Goal: Information Seeking & Learning: Compare options

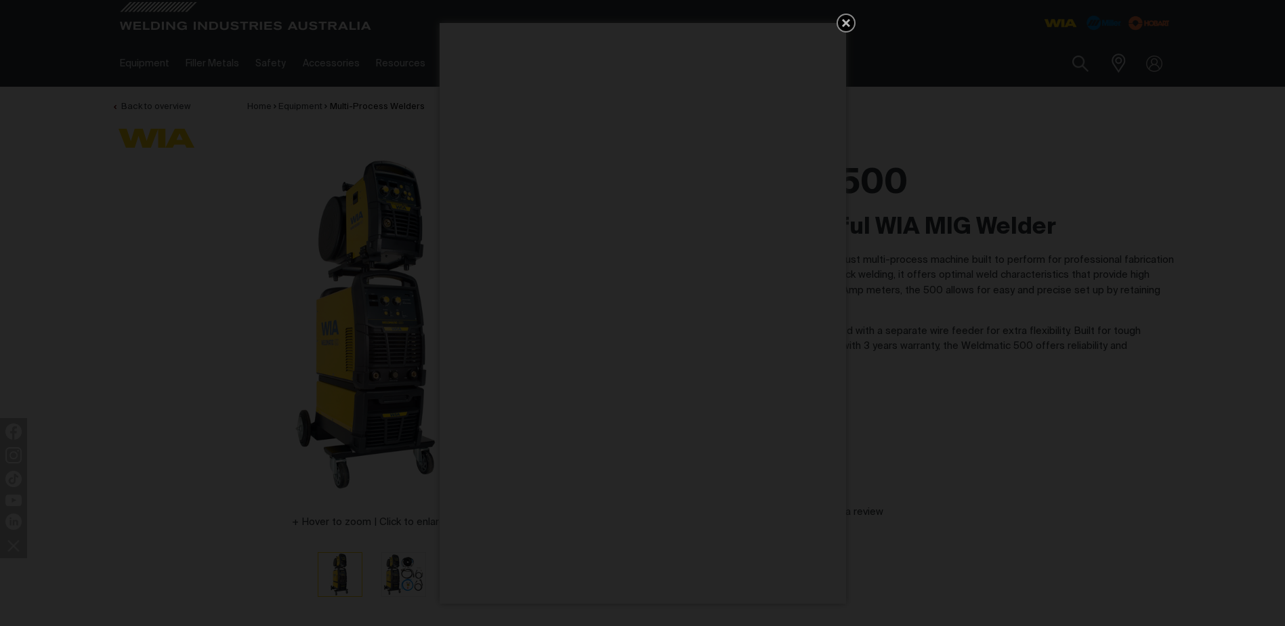
click at [846, 19] on icon "Get 5 WIA Welding Guides Free!" at bounding box center [846, 23] width 16 height 16
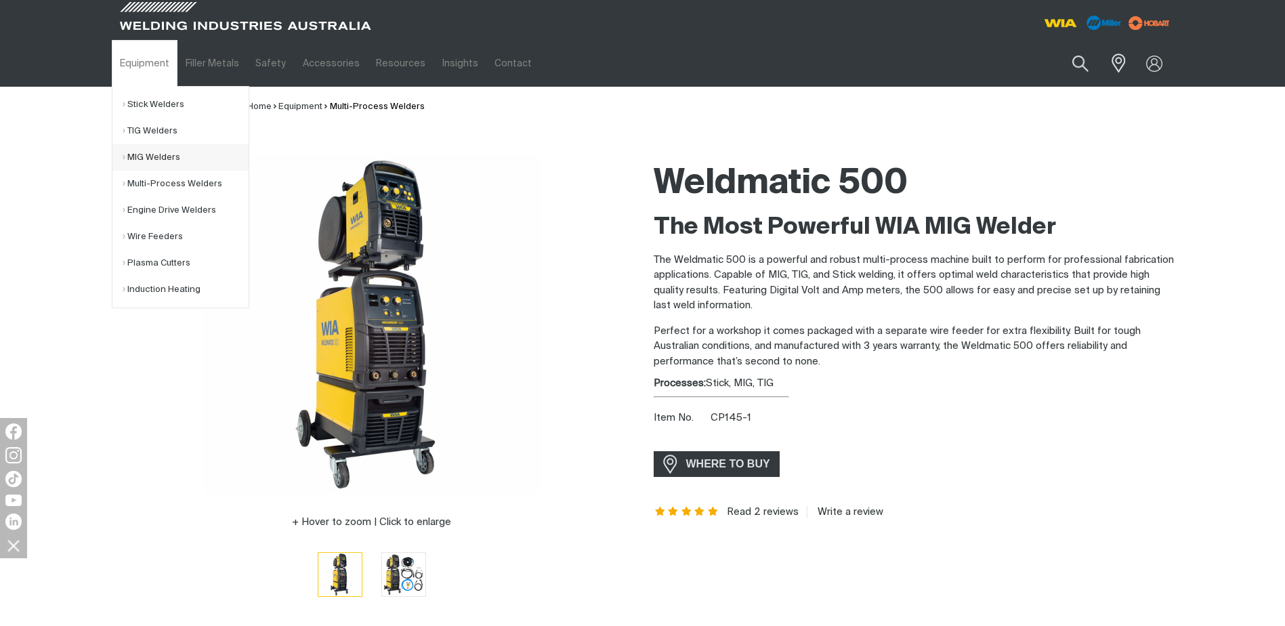
click at [144, 149] on link "MIG Welders" at bounding box center [186, 157] width 126 height 26
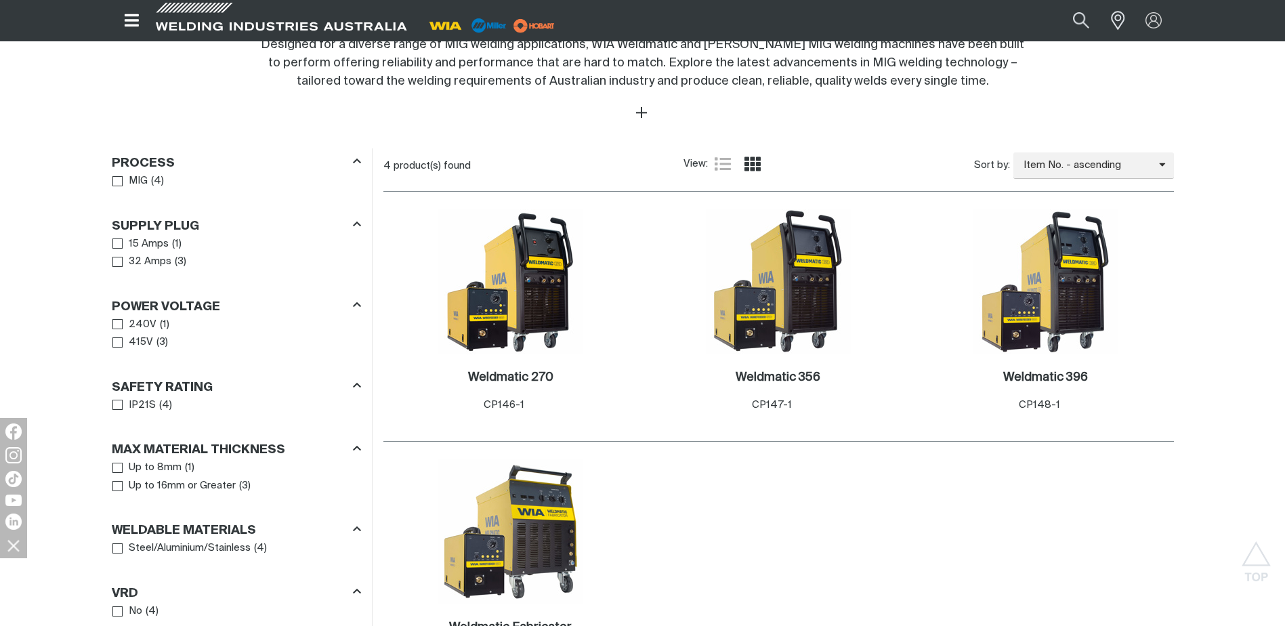
scroll to position [542, 0]
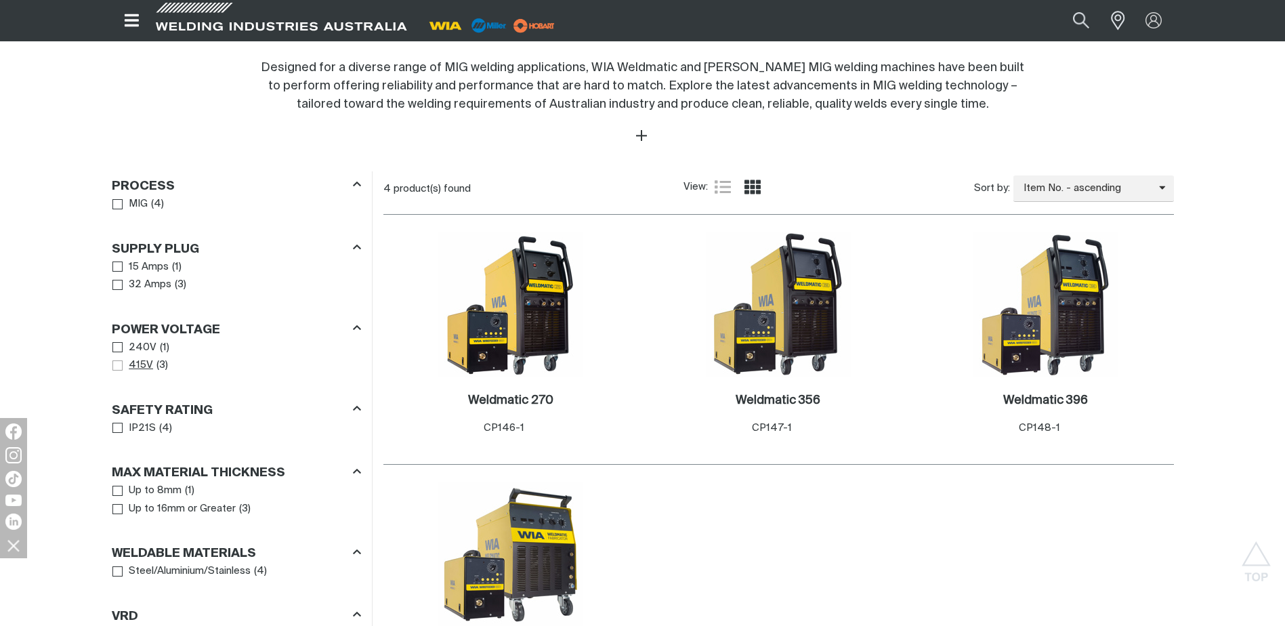
click at [117, 363] on span "Power Voltage" at bounding box center [117, 365] width 10 height 10
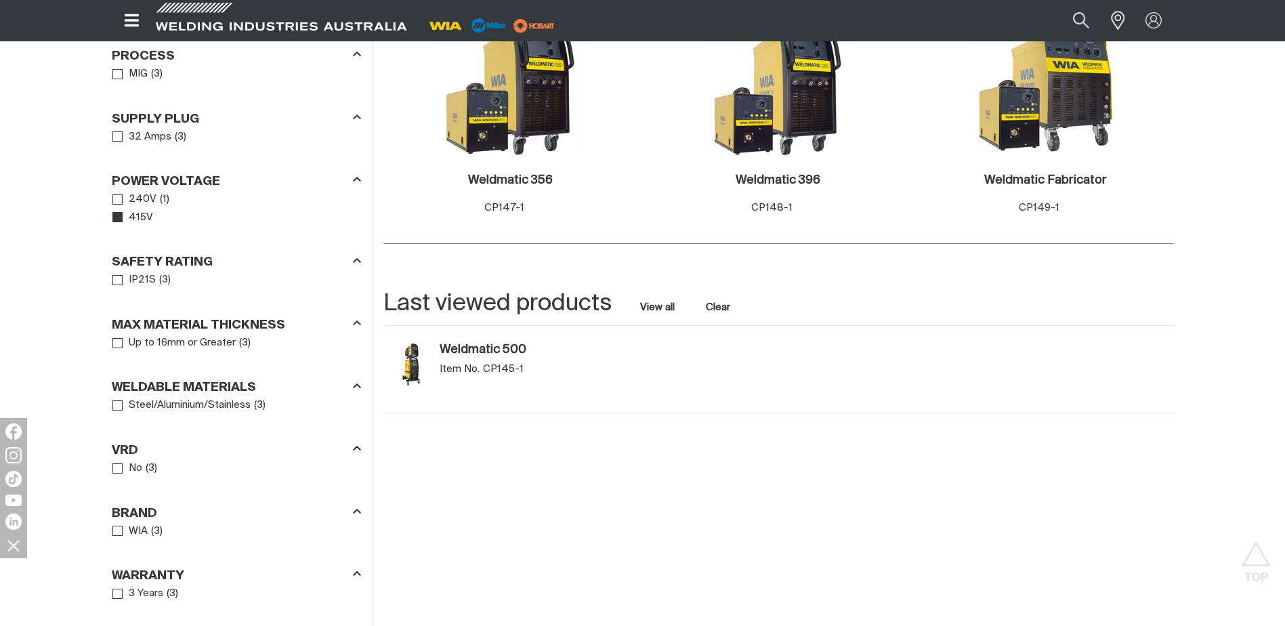
scroll to position [813, 0]
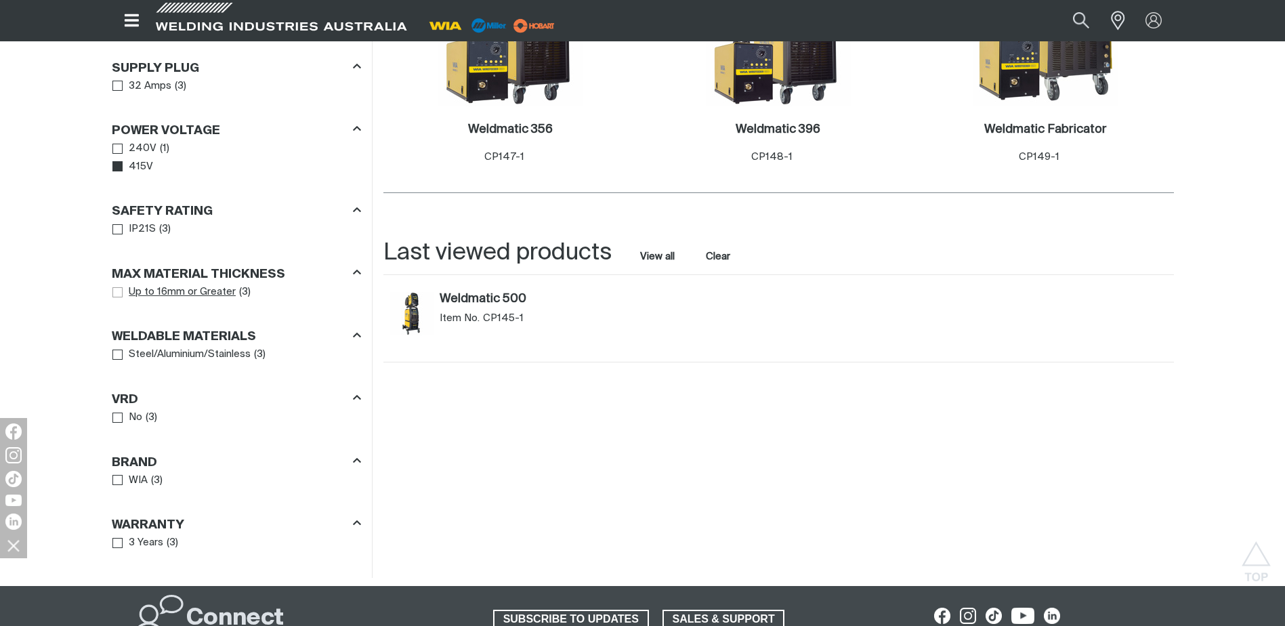
click at [117, 292] on span "Max Material Thickness" at bounding box center [117, 292] width 10 height 10
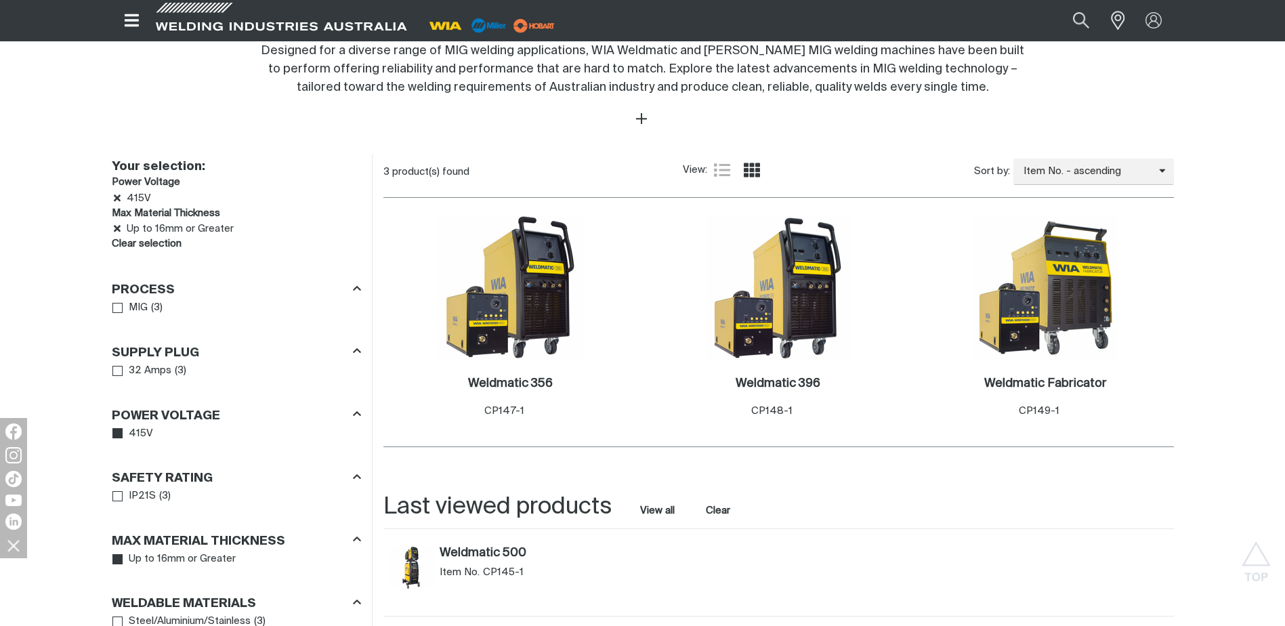
scroll to position [474, 0]
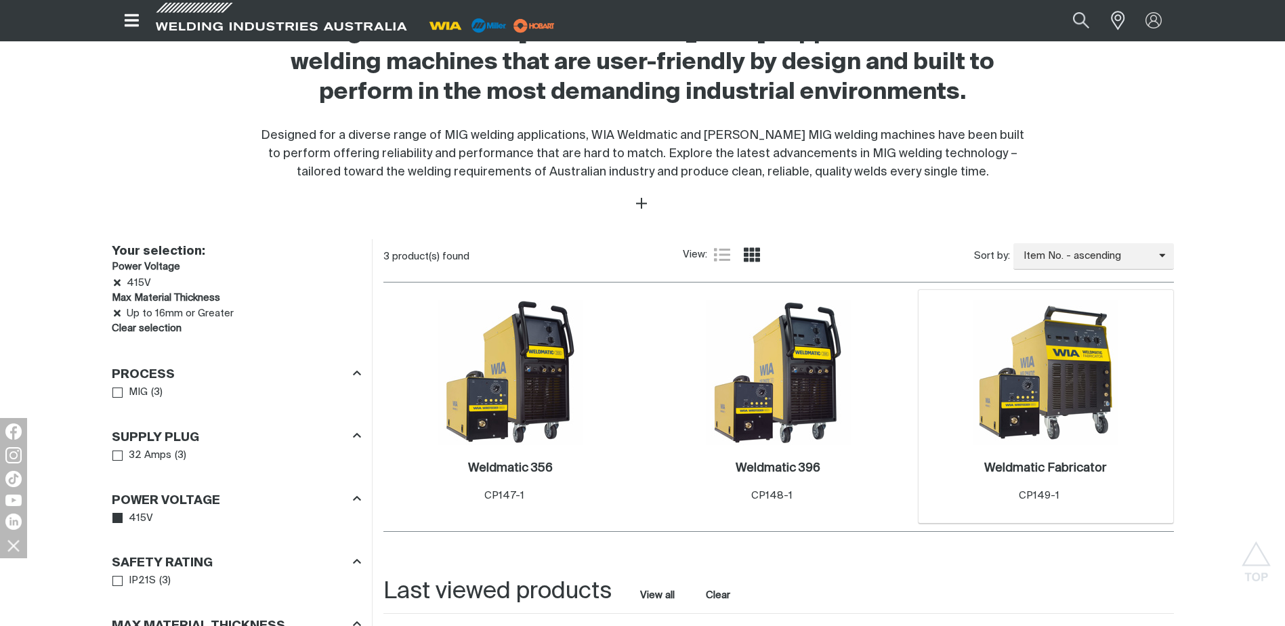
click at [1020, 405] on img at bounding box center [1046, 372] width 145 height 145
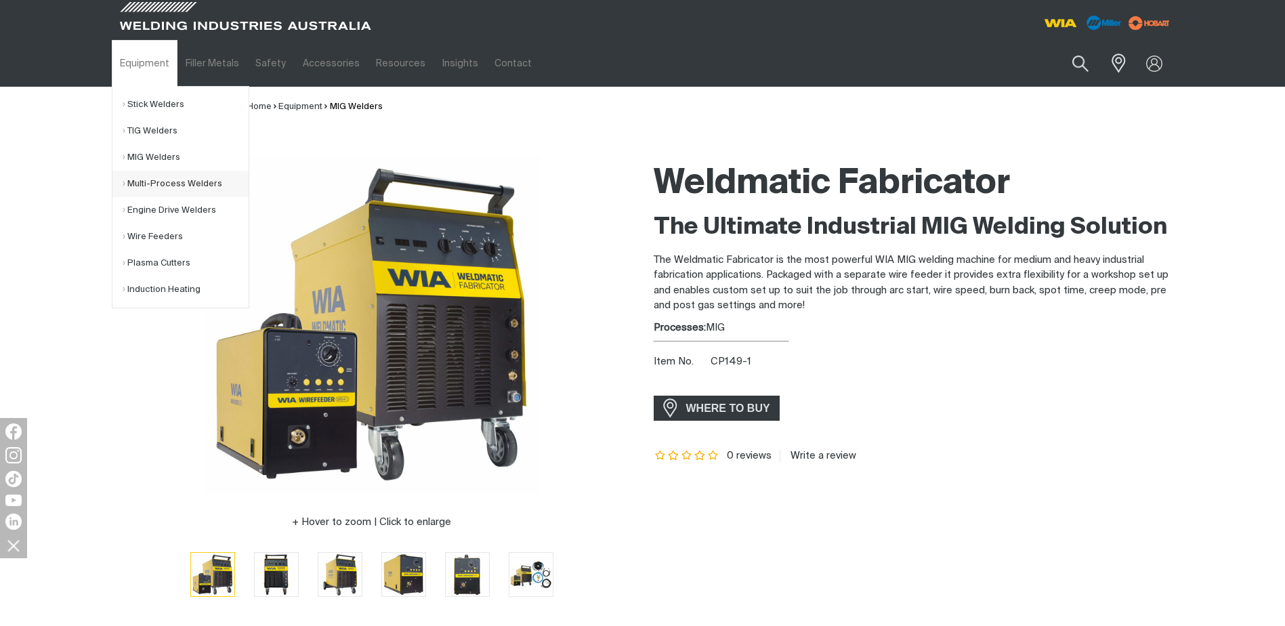
click at [157, 182] on link "Multi-Process Welders" at bounding box center [186, 184] width 126 height 26
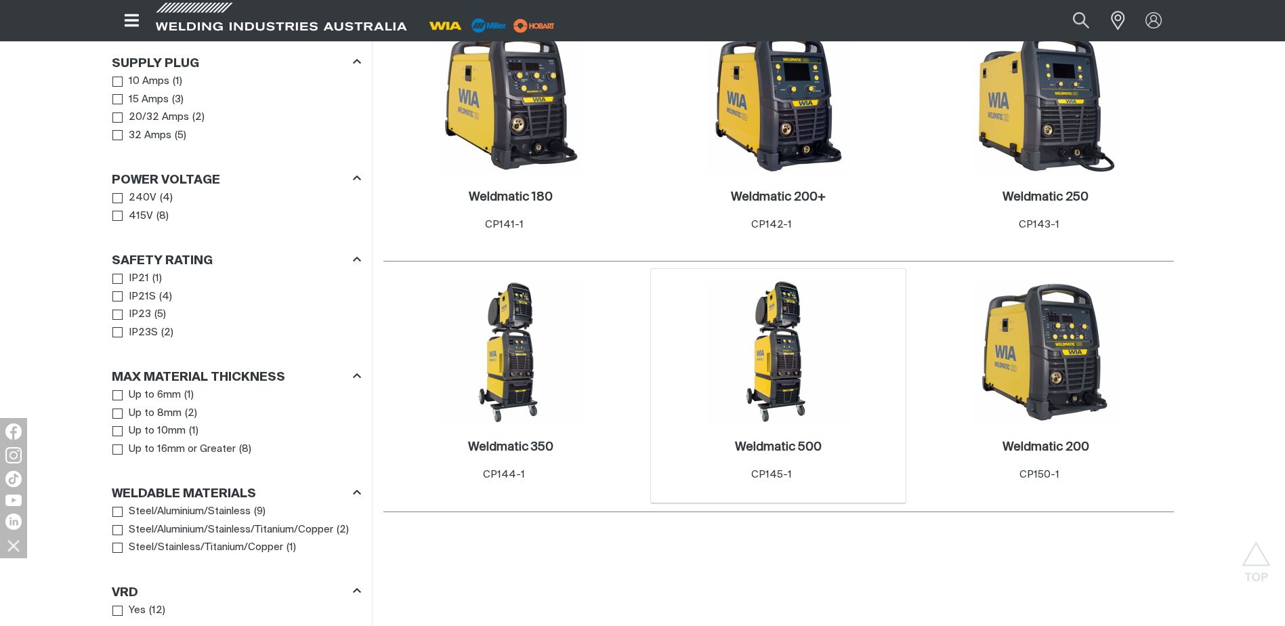
scroll to position [745, 0]
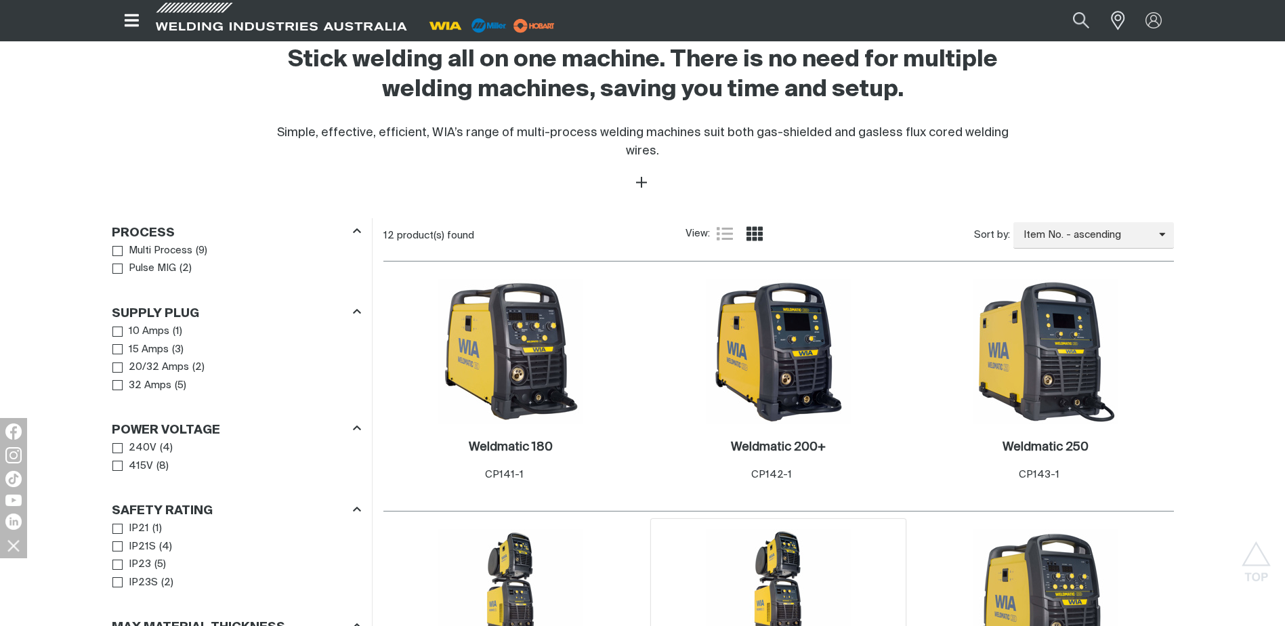
scroll to position [678, 0]
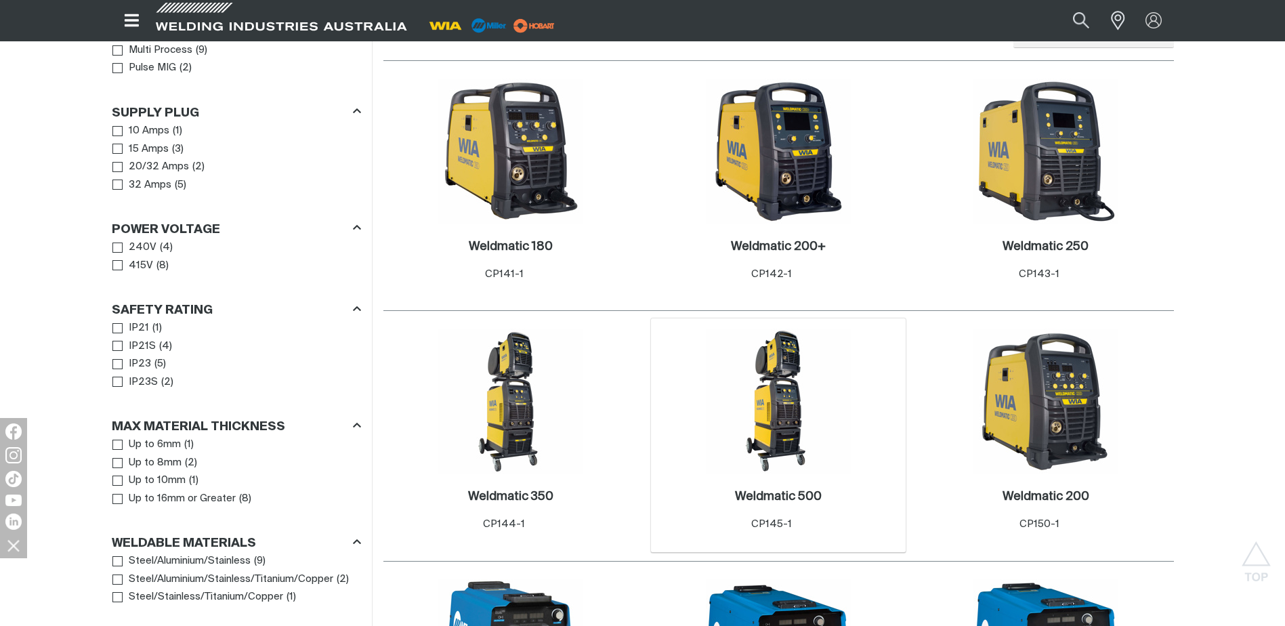
click at [783, 400] on img at bounding box center [778, 401] width 145 height 145
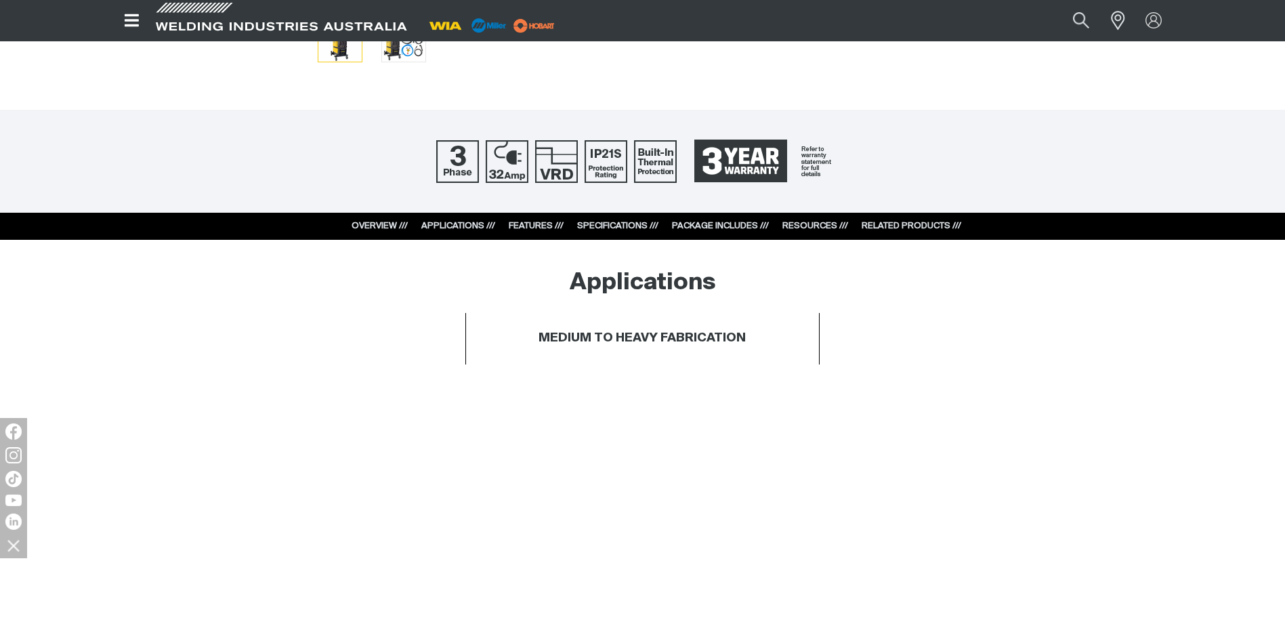
scroll to position [542, 0]
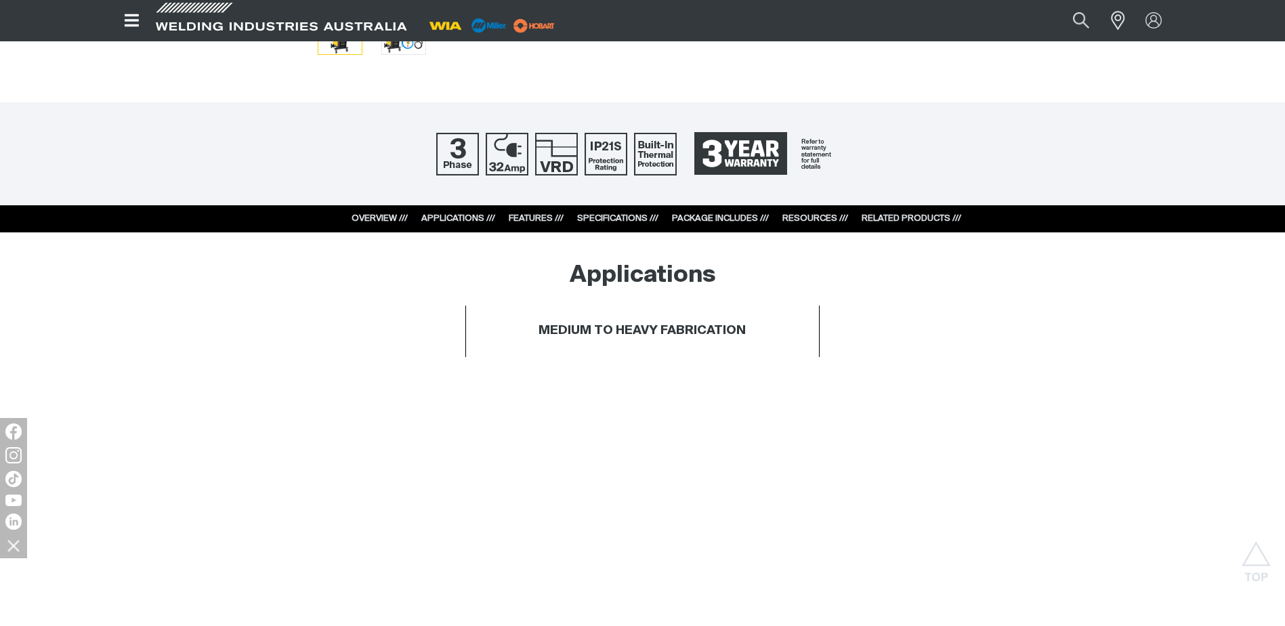
click at [607, 215] on link "SPECIFICATIONS ///" at bounding box center [617, 218] width 81 height 9
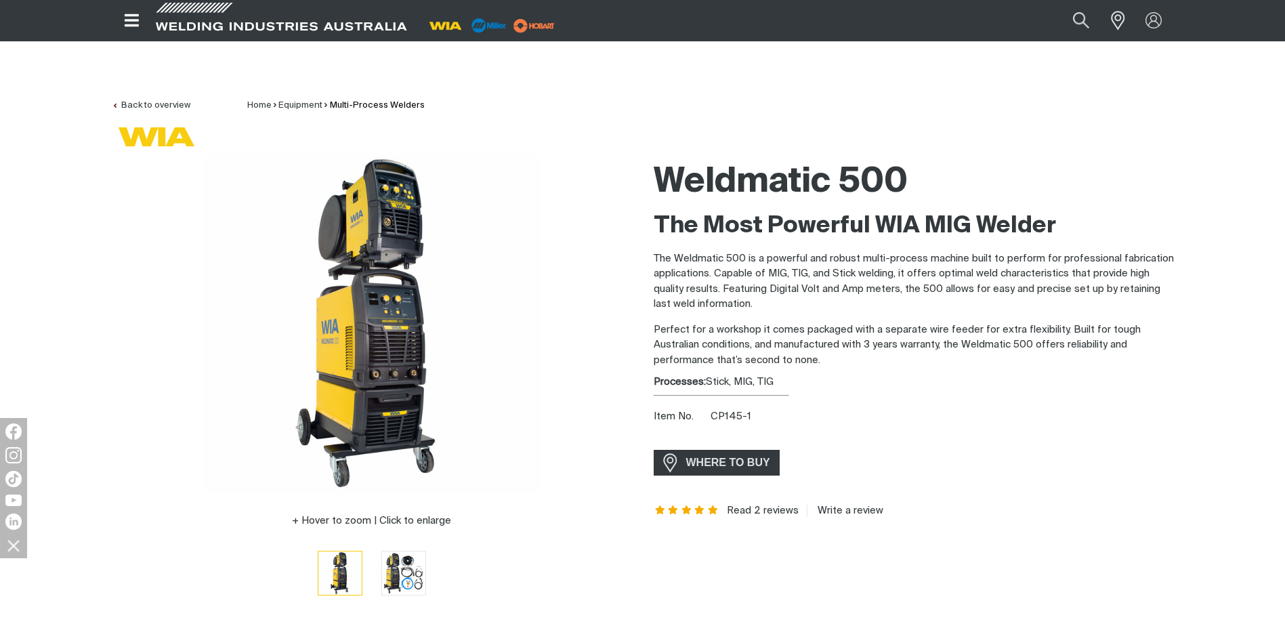
scroll to position [0, 0]
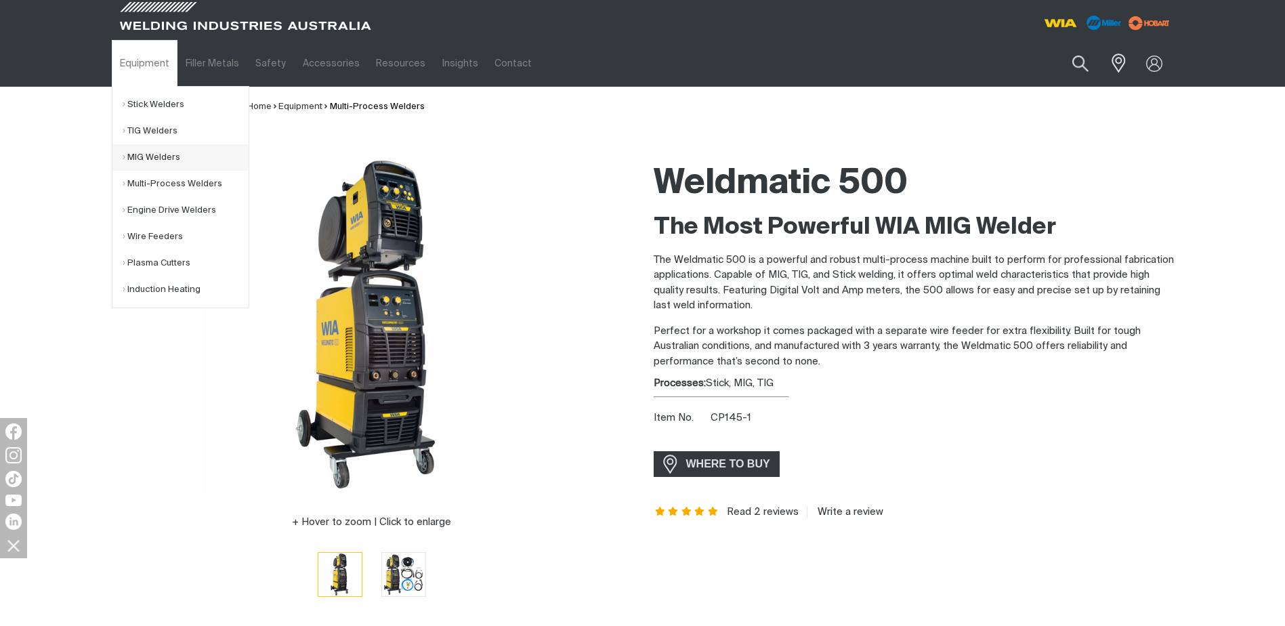
click at [163, 151] on link "MIG Welders" at bounding box center [186, 157] width 126 height 26
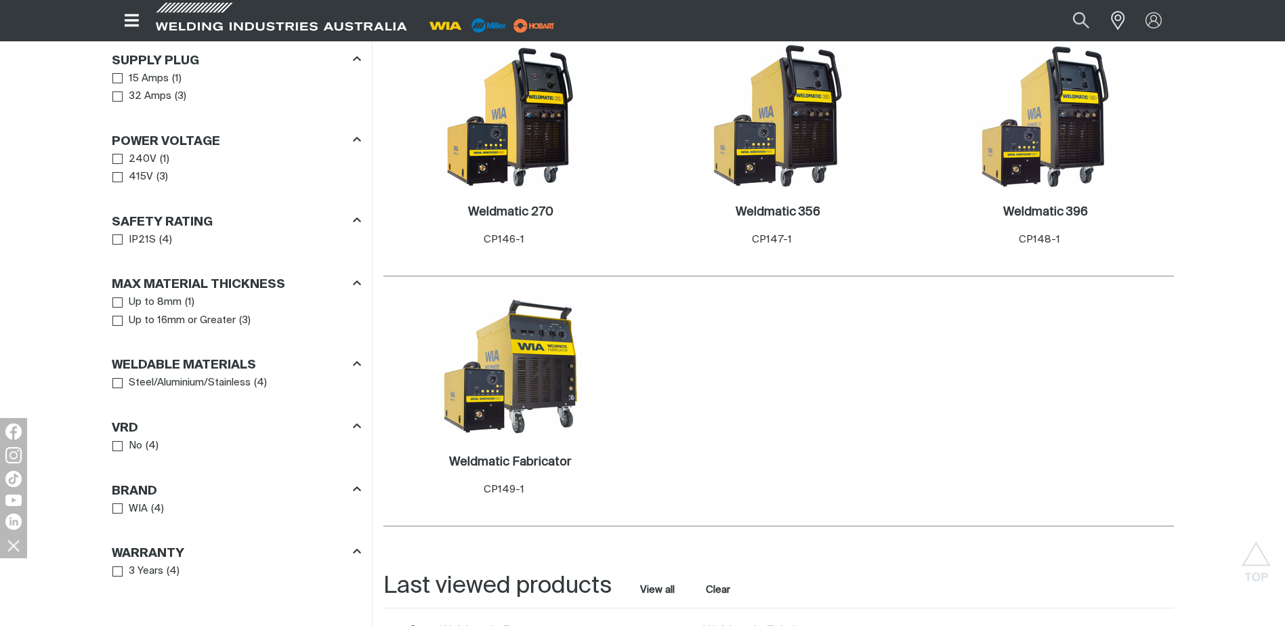
scroll to position [745, 0]
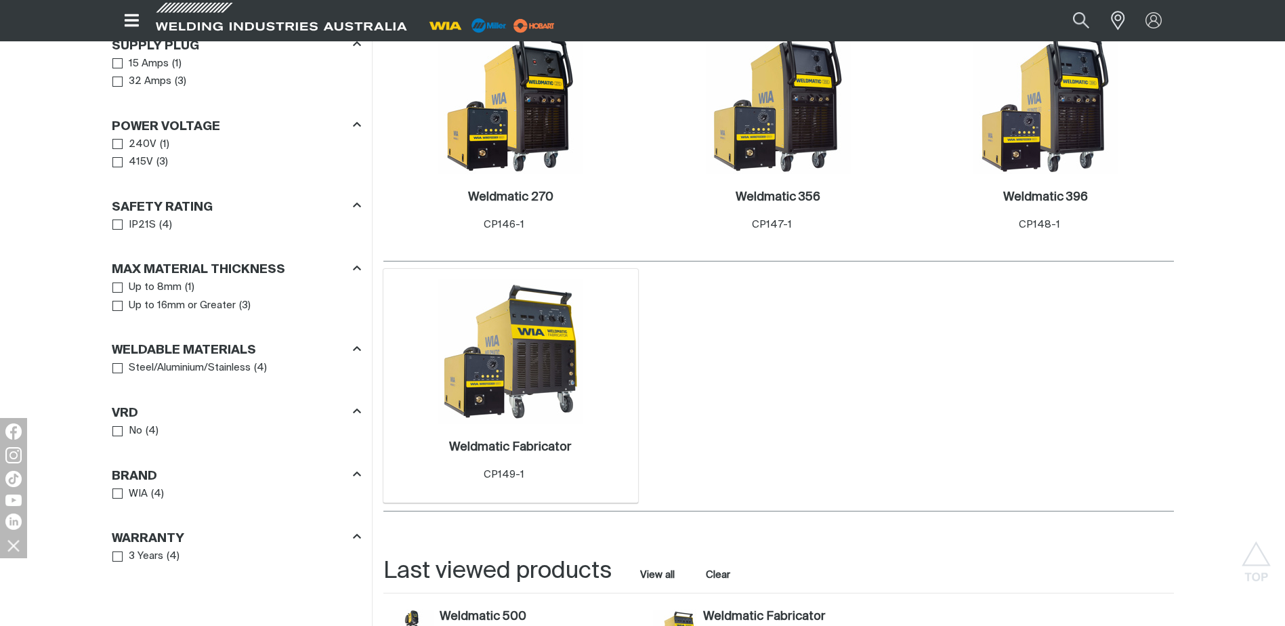
click at [553, 352] on img at bounding box center [510, 351] width 145 height 145
